Goal: Task Accomplishment & Management: Manage account settings

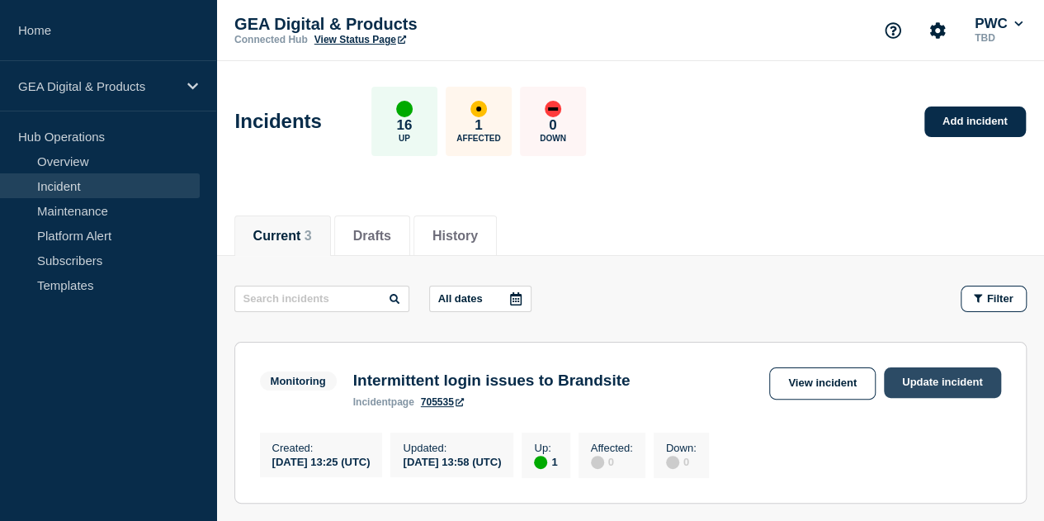
click at [929, 380] on link "Update incident" at bounding box center [942, 382] width 117 height 31
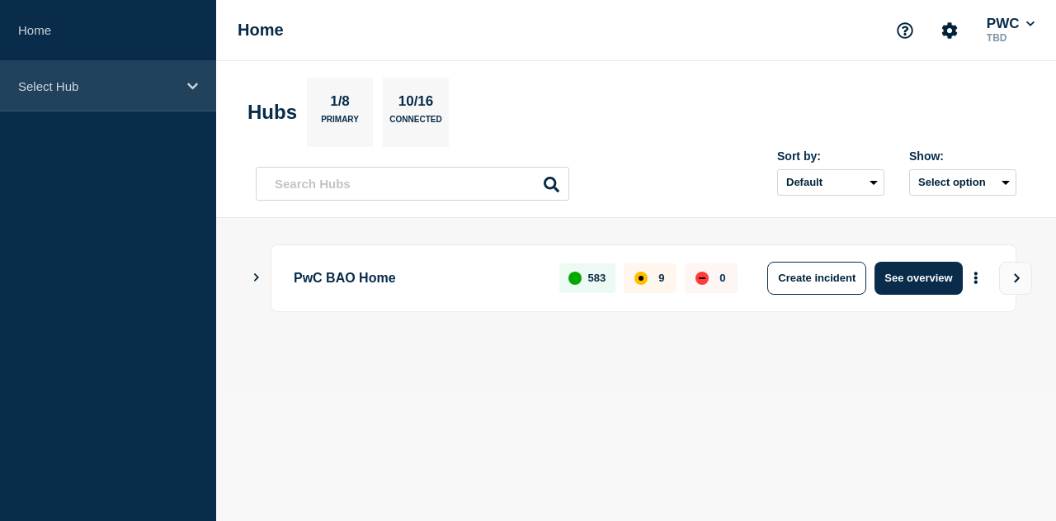
click at [197, 84] on icon at bounding box center [192, 86] width 11 height 12
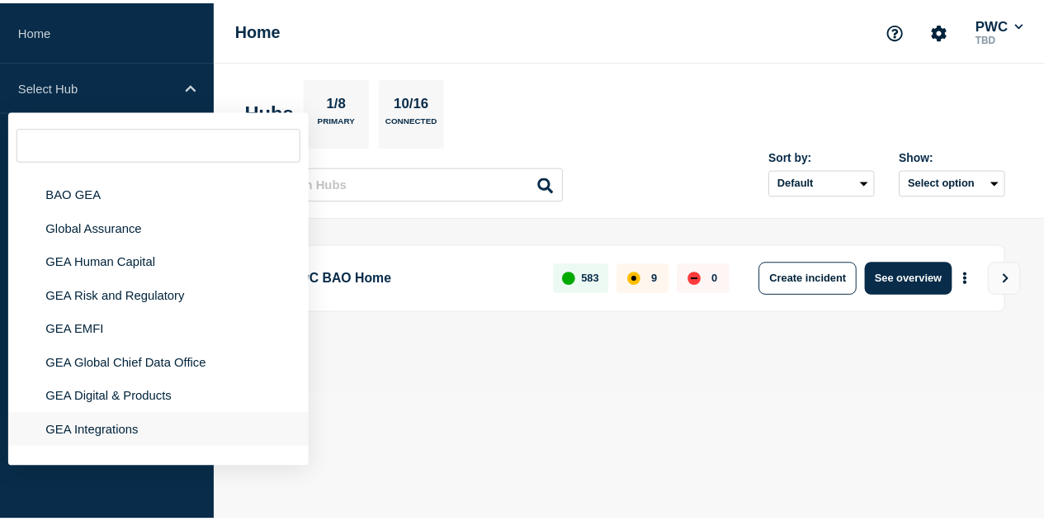
scroll to position [85, 0]
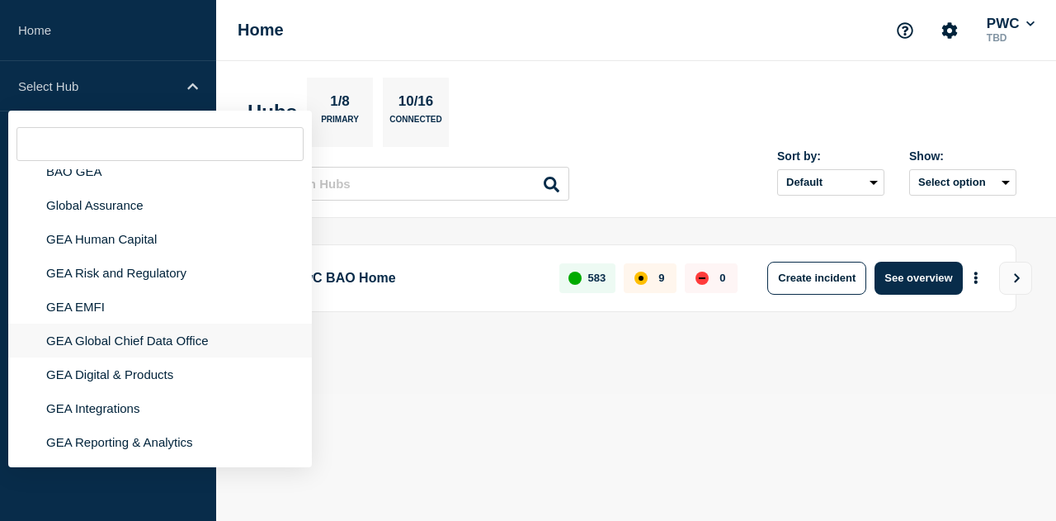
click at [120, 337] on li "GEA Global Chief Data Office" at bounding box center [160, 340] width 304 height 34
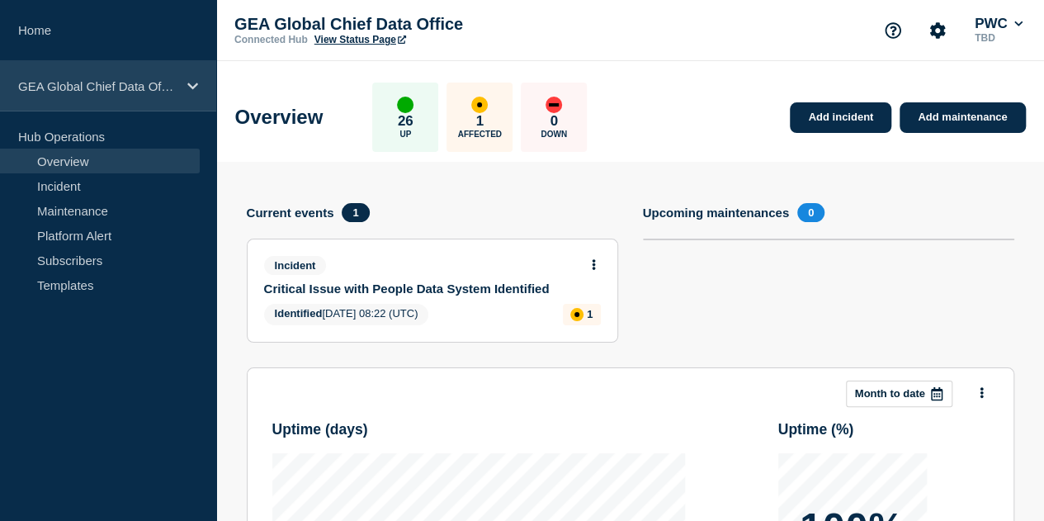
click at [183, 85] on div "GEA Global Chief Data Office" at bounding box center [108, 86] width 216 height 50
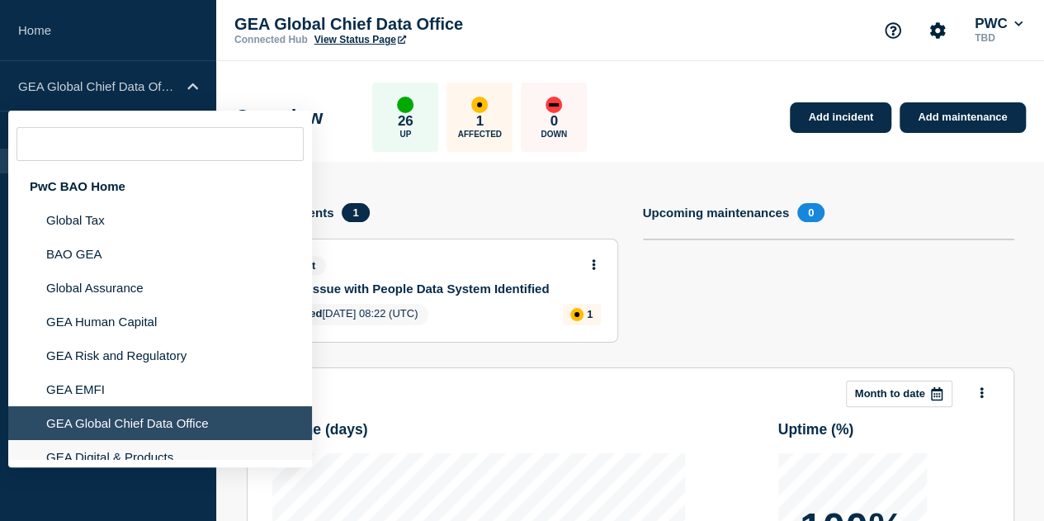
click at [170, 451] on li "GEA Digital & Products" at bounding box center [160, 457] width 304 height 34
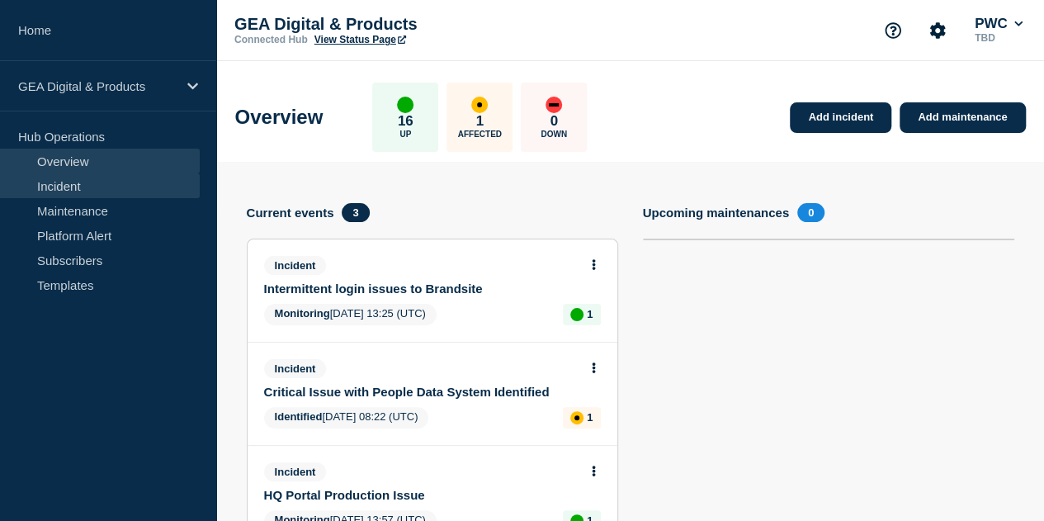
click at [102, 186] on link "Incident" at bounding box center [100, 185] width 200 height 25
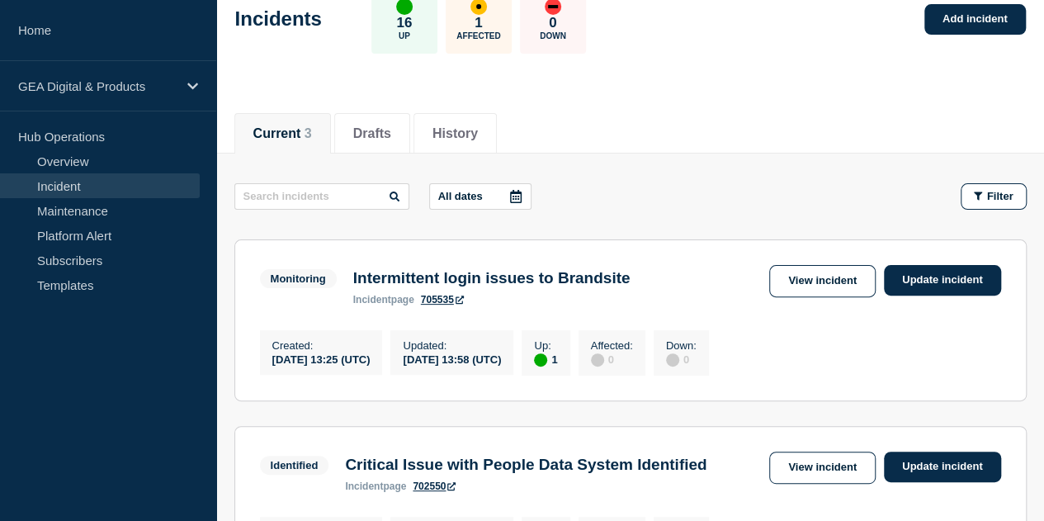
scroll to position [136, 0]
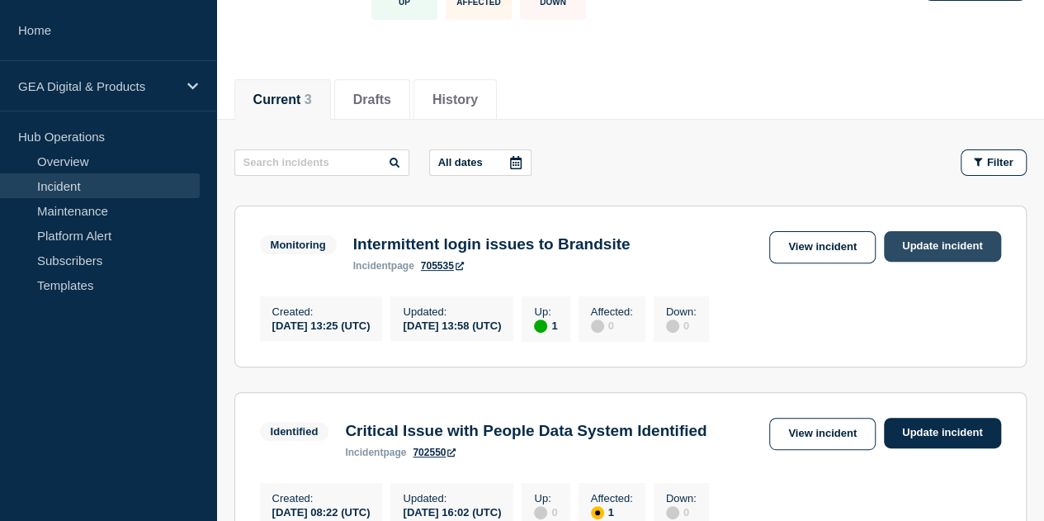
click at [989, 243] on link "Update incident" at bounding box center [942, 246] width 117 height 31
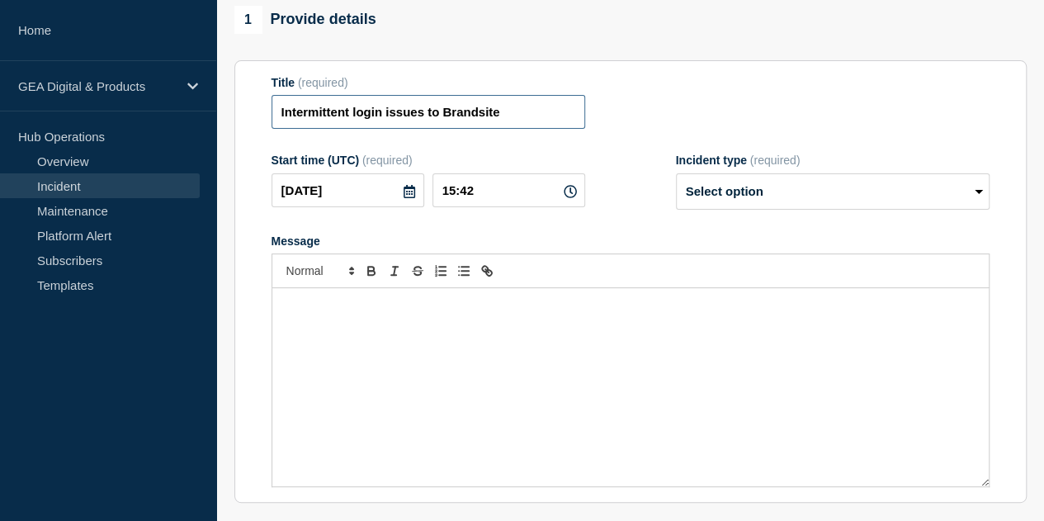
click at [489, 129] on input "Intermittent login issues to Brandsite" at bounding box center [428, 112] width 314 height 34
type input "Intermittent login issues to BrandSite"
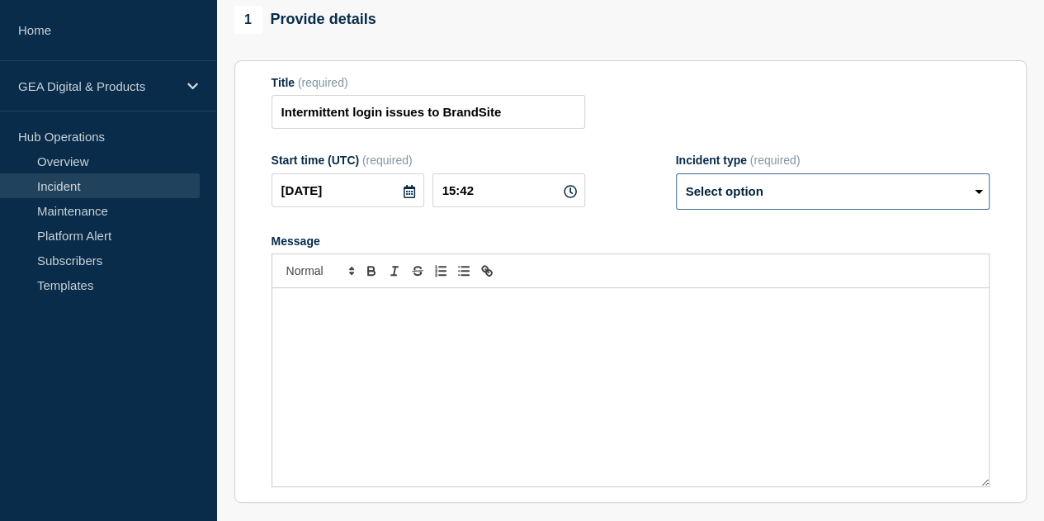
click at [975, 210] on select "Select option Investigating Identified Monitoring Resolved" at bounding box center [833, 191] width 314 height 36
select select "resolved"
click at [676, 205] on select "Select option Investigating Identified Monitoring Resolved" at bounding box center [833, 191] width 314 height 36
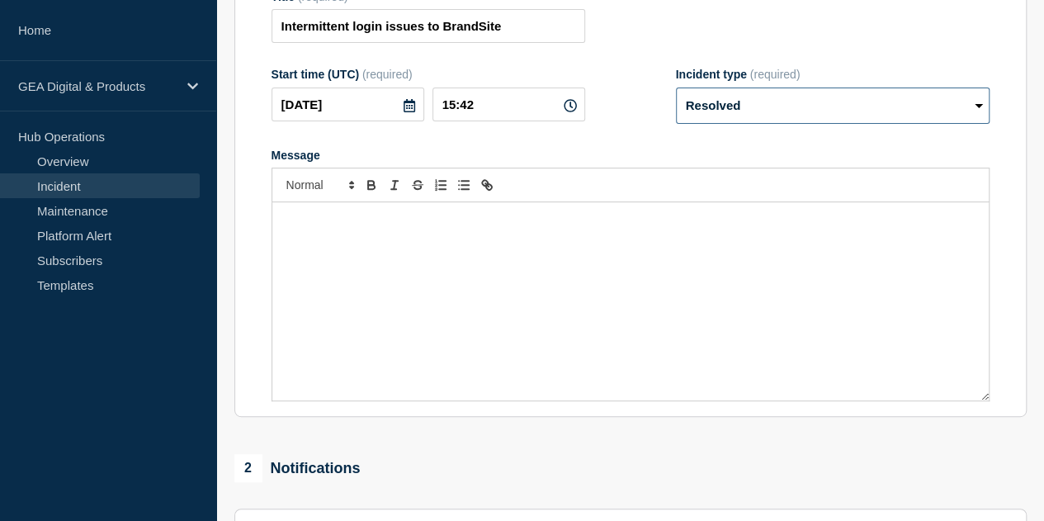
scroll to position [221, 0]
click at [391, 276] on div "Message" at bounding box center [630, 302] width 716 height 198
drag, startPoint x: 542, startPoint y: 255, endPoint x: 526, endPoint y: 255, distance: 16.5
click at [526, 228] on p "No further login issues have been observed and" at bounding box center [631, 220] width 692 height 15
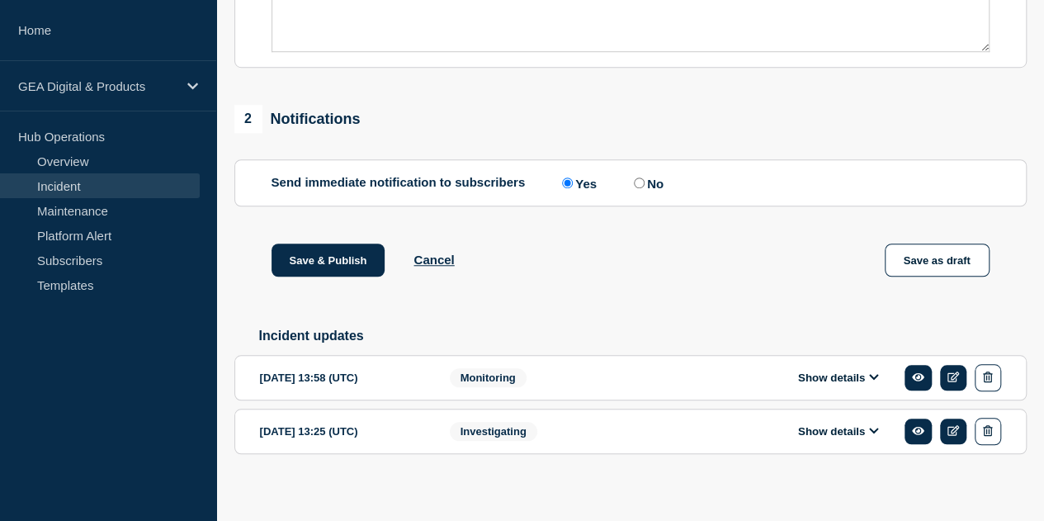
scroll to position [601, 0]
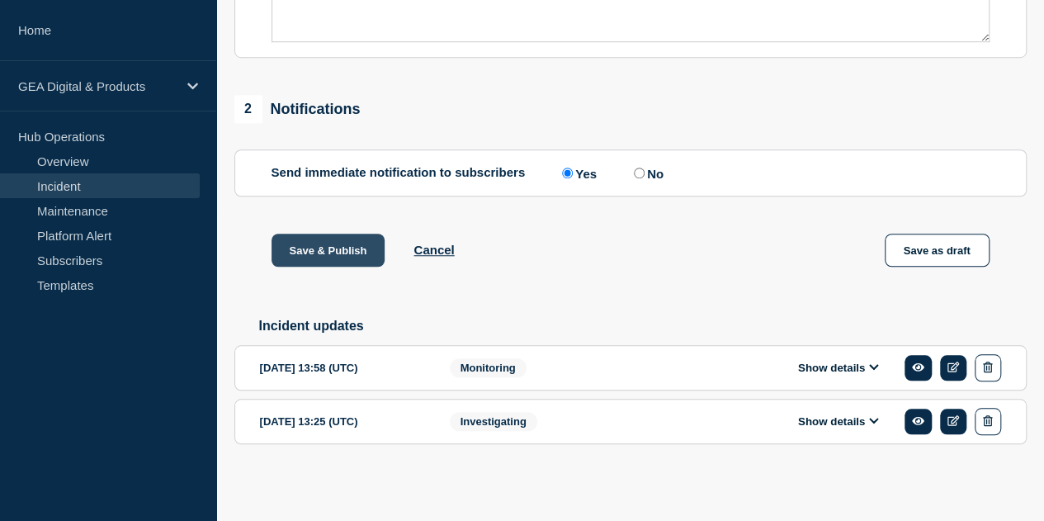
click at [343, 267] on button "Save & Publish" at bounding box center [328, 250] width 114 height 33
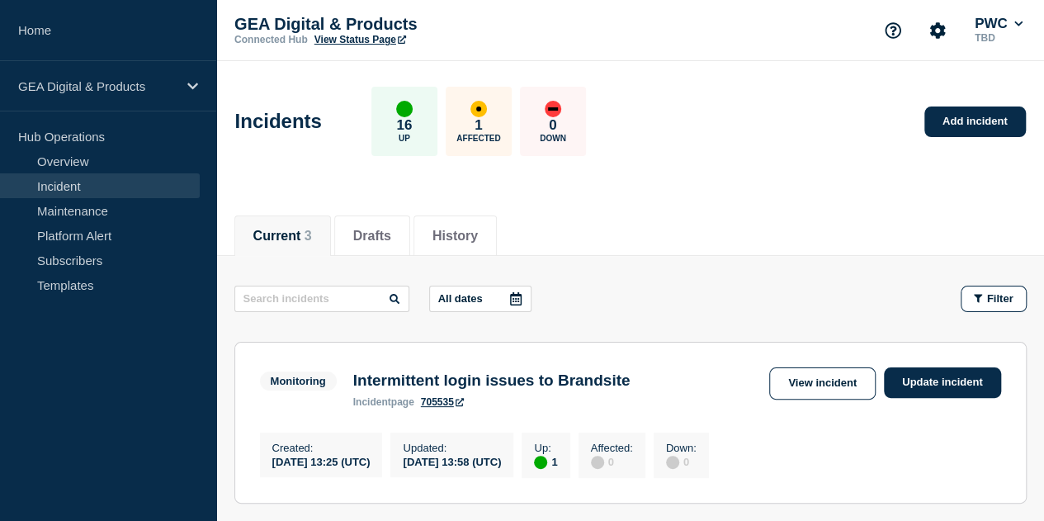
click at [107, 196] on link "Incident" at bounding box center [100, 185] width 200 height 25
click at [91, 168] on link "Overview" at bounding box center [100, 161] width 200 height 25
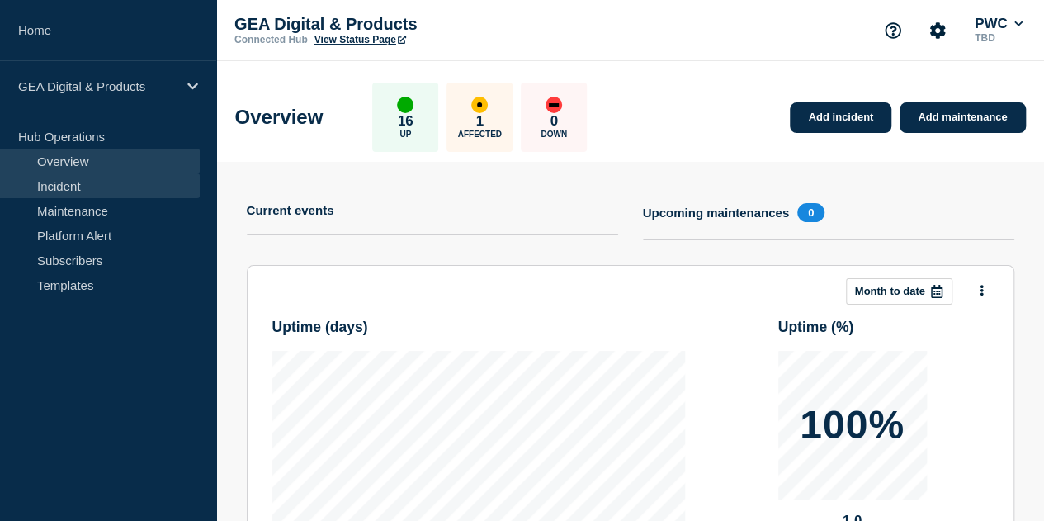
click at [73, 179] on link "Incident" at bounding box center [100, 185] width 200 height 25
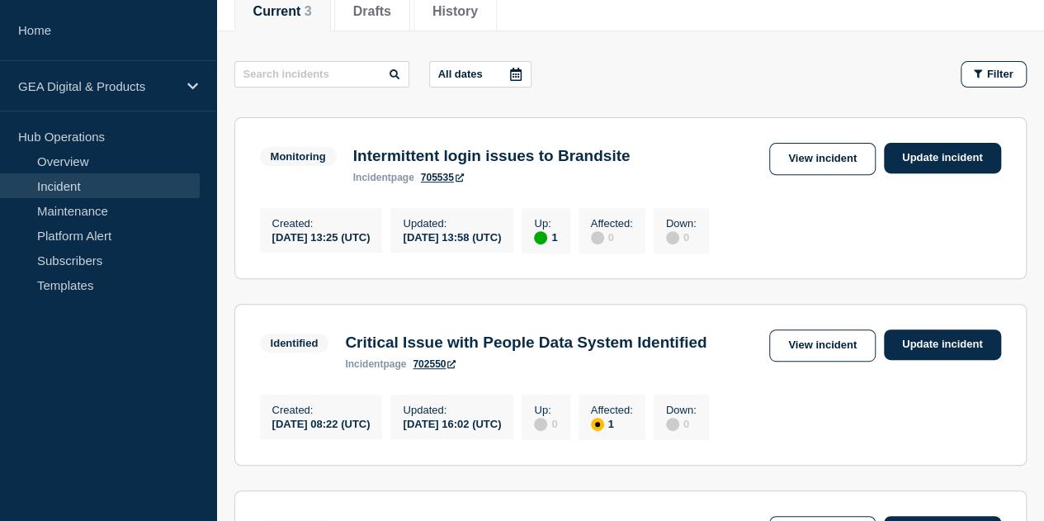
scroll to position [223, 0]
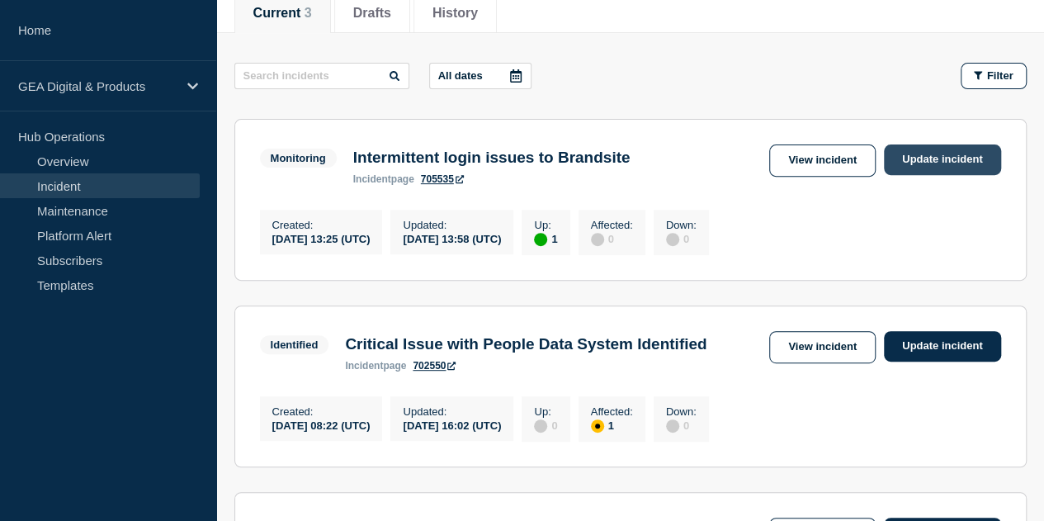
click at [964, 149] on link "Update incident" at bounding box center [942, 159] width 117 height 31
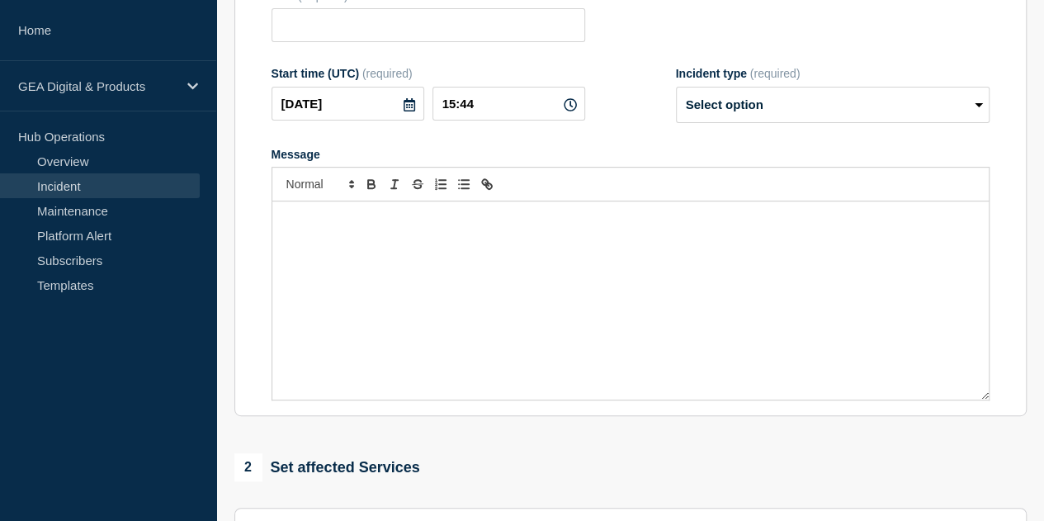
type input "Intermittent login issues to BrandSite"
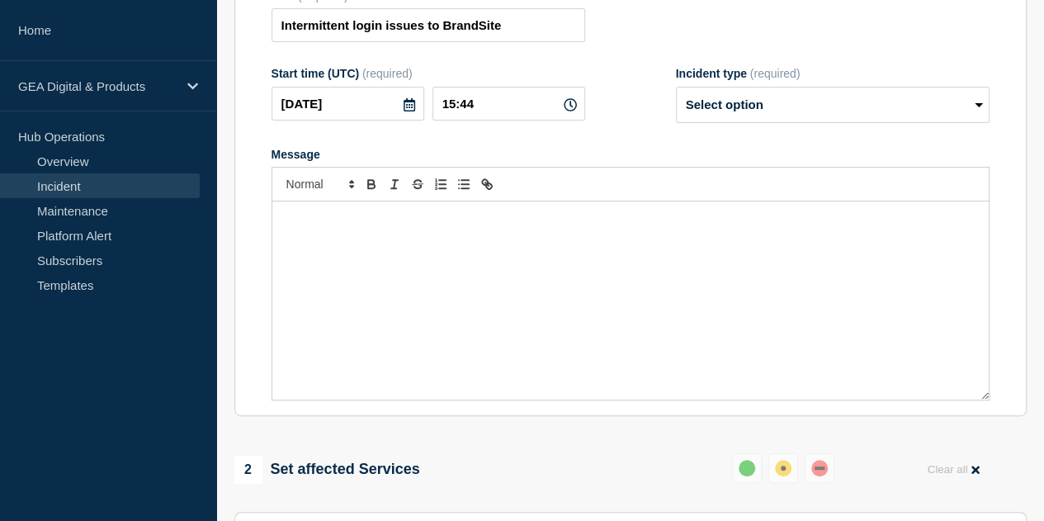
click at [53, 184] on link "Incident" at bounding box center [100, 185] width 200 height 25
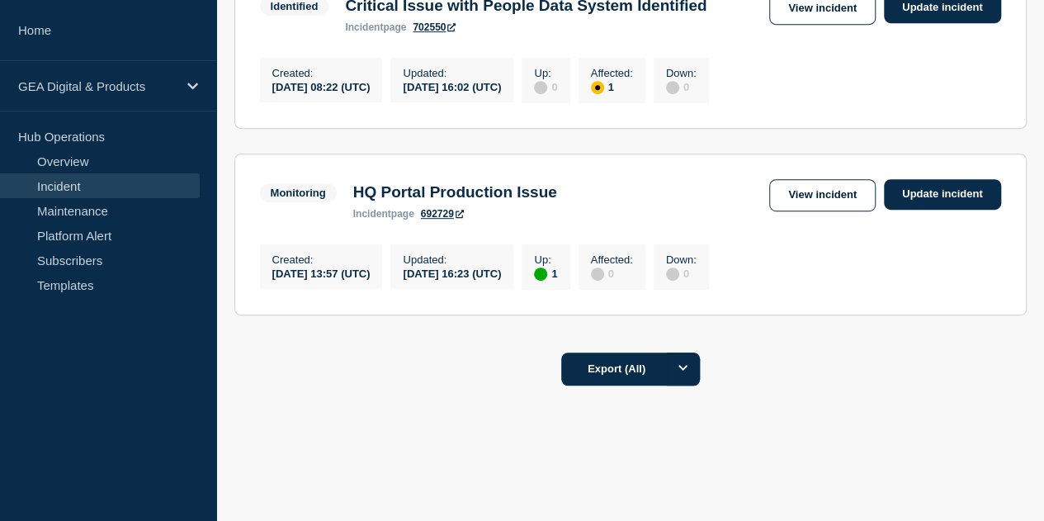
scroll to position [378, 0]
